Goal: Task Accomplishment & Management: Manage account settings

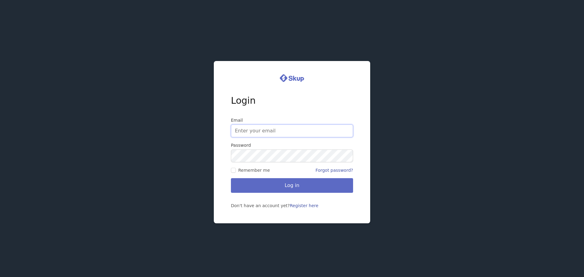
click at [290, 133] on input "Email" at bounding box center [292, 131] width 122 height 13
type input "darrell.galloway@gmail.com"
click at [233, 171] on input "Remember me" at bounding box center [233, 170] width 5 height 5
checkbox input "true"
click at [281, 186] on button "Log in" at bounding box center [292, 185] width 122 height 15
